Goal: Task Accomplishment & Management: Use online tool/utility

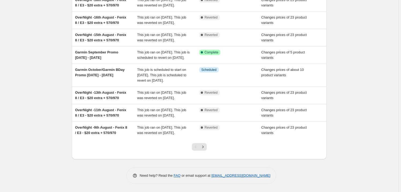
scroll to position [143, 0]
click at [207, 146] on button "Next" at bounding box center [203, 147] width 8 height 8
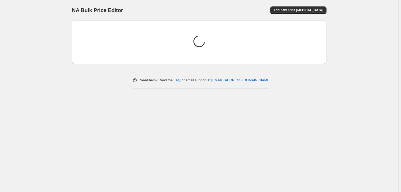
scroll to position [0, 0]
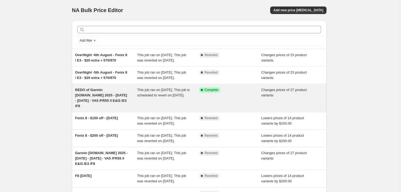
click at [91, 106] on span "REDO of Garmin [DOMAIN_NAME] 2025 - [DATE] - [DATE] - VA5 /FR55 /I E&I3 /E3 /F8" at bounding box center [101, 98] width 52 height 20
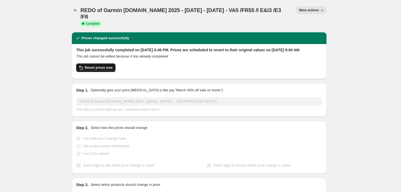
click at [96, 65] on span "Revert prices now" at bounding box center [99, 67] width 28 height 4
checkbox input "false"
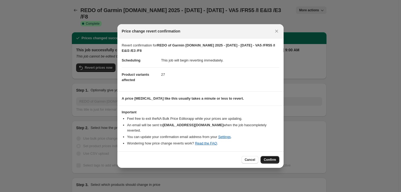
click at [270, 157] on span "Confirm" at bounding box center [270, 159] width 12 height 4
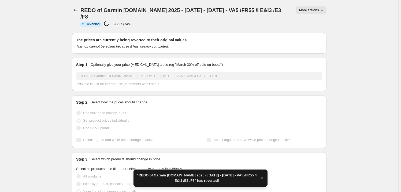
checkbox input "true"
